Goal: Check status: Check status

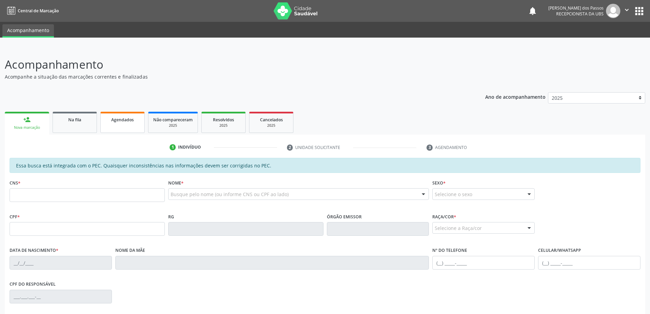
click at [113, 120] on span "Agendados" at bounding box center [122, 120] width 23 height 6
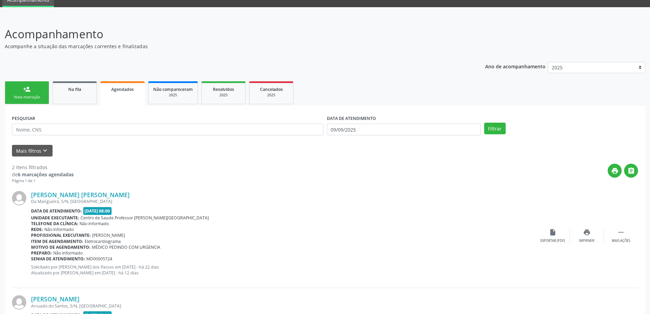
scroll to position [18, 0]
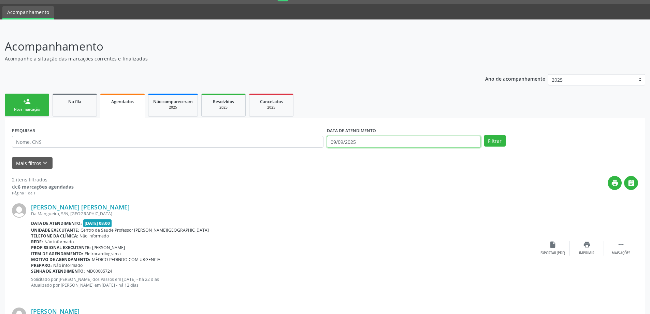
click at [338, 141] on input "09/09/2025" at bounding box center [404, 142] width 154 height 12
click at [335, 157] on icon at bounding box center [333, 156] width 5 height 5
select select "7"
click at [410, 177] on span "1" at bounding box center [409, 176] width 13 height 13
type input "01/08/2025"
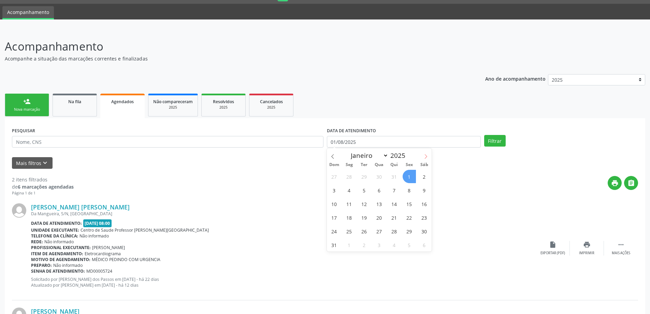
click at [424, 156] on icon at bounding box center [426, 156] width 5 height 5
select select "8"
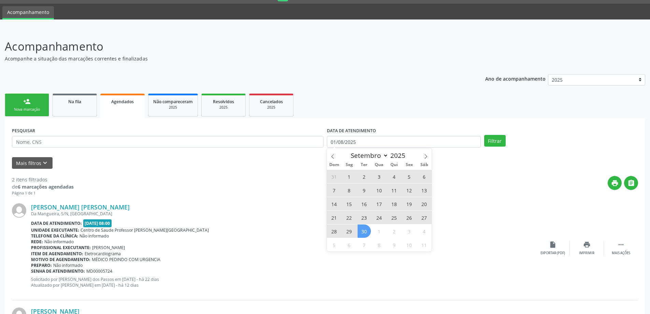
click at [364, 231] on span "30" at bounding box center [364, 230] width 13 height 13
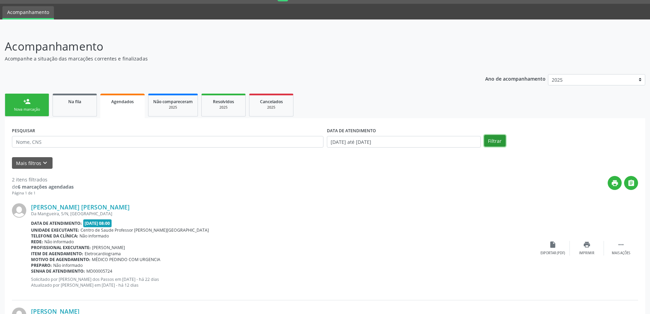
click at [496, 141] on button "Filtrar" at bounding box center [496, 141] width 22 height 12
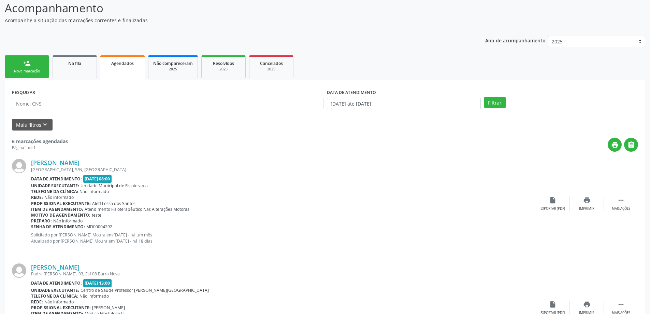
scroll to position [54, 0]
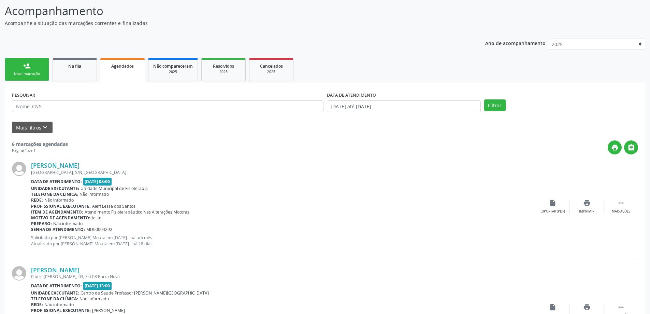
click at [38, 71] on link "person_add Nova marcação" at bounding box center [27, 69] width 44 height 23
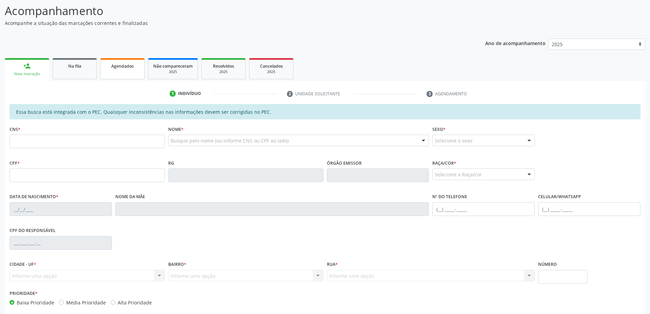
click at [124, 66] on span "Agendados" at bounding box center [122, 66] width 23 height 6
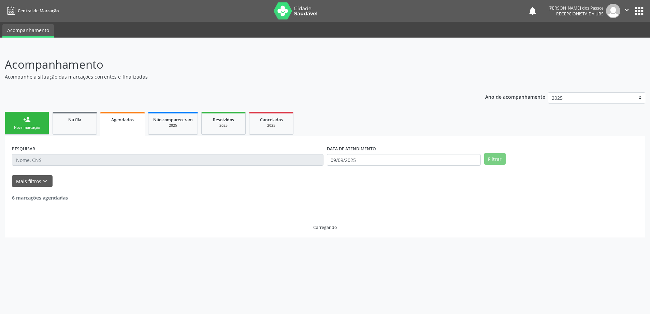
scroll to position [0, 0]
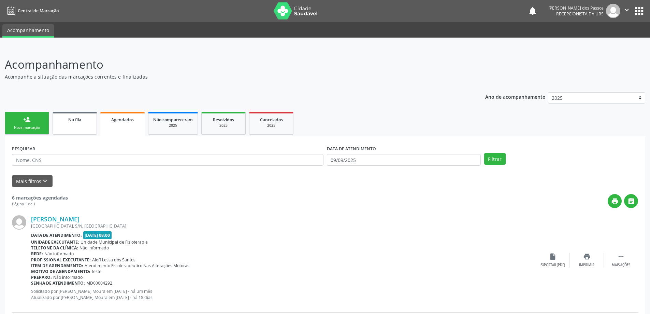
click at [78, 121] on span "Na fila" at bounding box center [74, 120] width 13 height 6
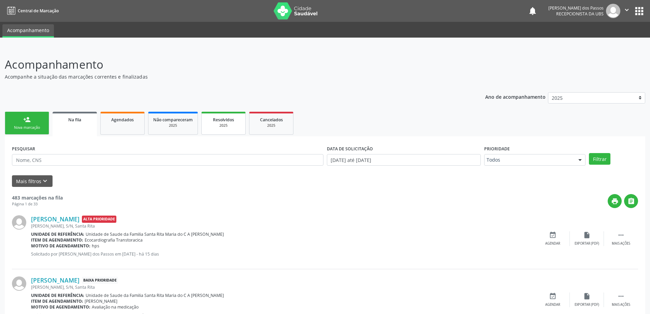
click at [227, 121] on span "Resolvidos" at bounding box center [223, 120] width 21 height 6
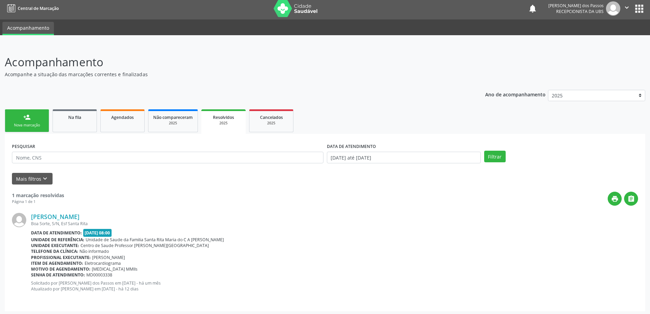
scroll to position [4, 0]
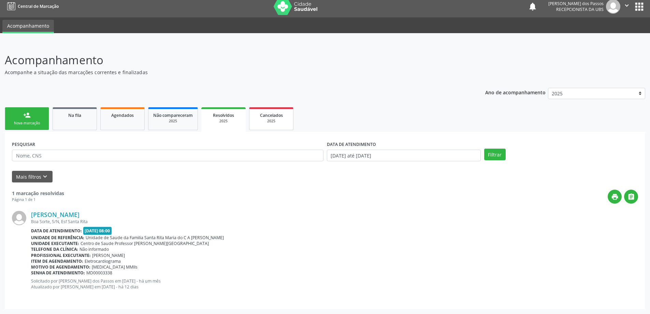
click at [273, 115] on span "Cancelados" at bounding box center [271, 115] width 23 height 6
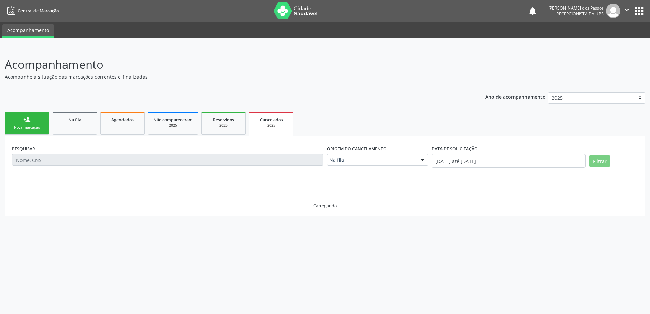
scroll to position [0, 0]
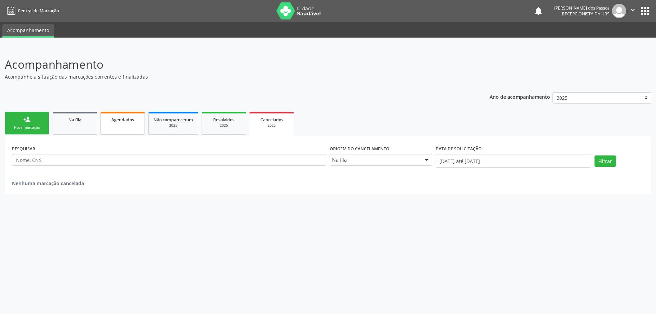
click at [122, 119] on span "Agendados" at bounding box center [122, 120] width 23 height 6
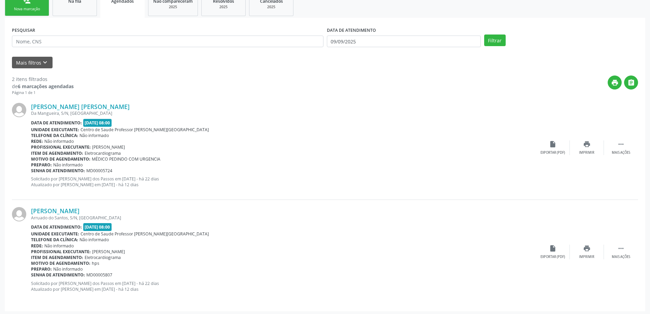
scroll to position [121, 0]
